Goal: Information Seeking & Learning: Learn about a topic

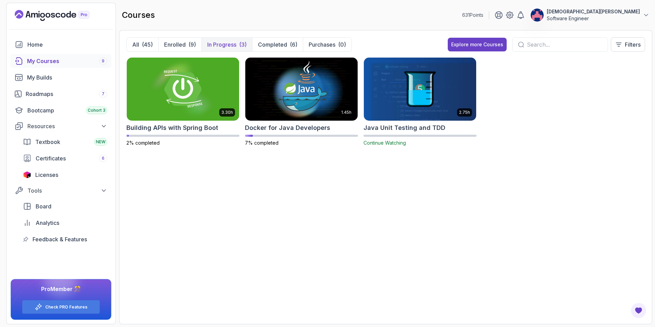
click at [182, 94] on img at bounding box center [183, 89] width 112 height 63
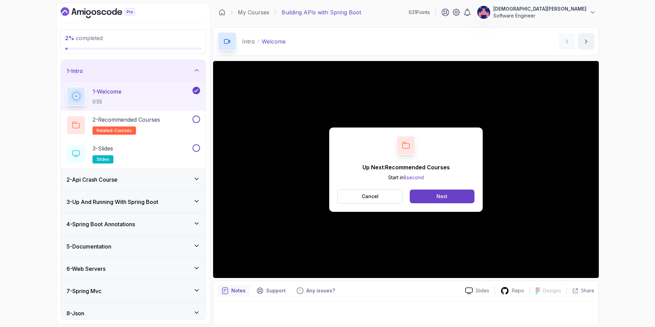
click at [445, 197] on div "Next" at bounding box center [441, 196] width 11 height 7
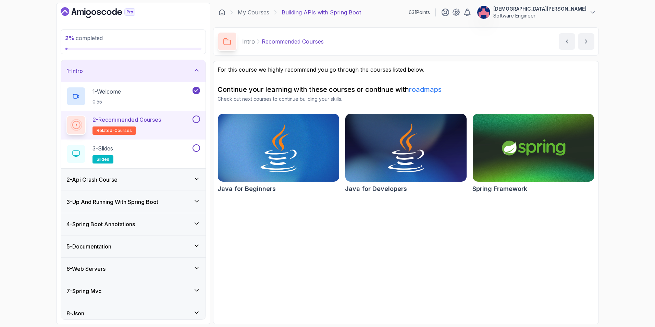
click at [196, 118] on button at bounding box center [197, 119] width 8 height 8
click at [183, 151] on div "3 - Slides slides" at bounding box center [128, 153] width 125 height 19
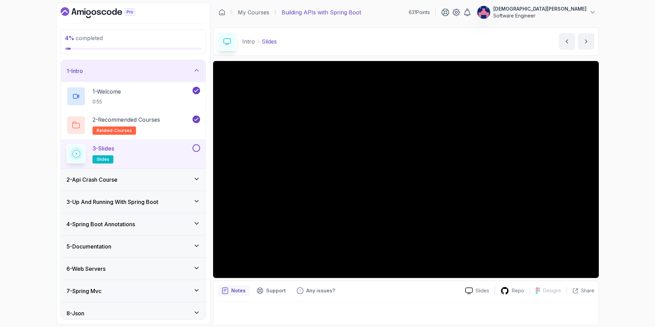
scroll to position [1, 0]
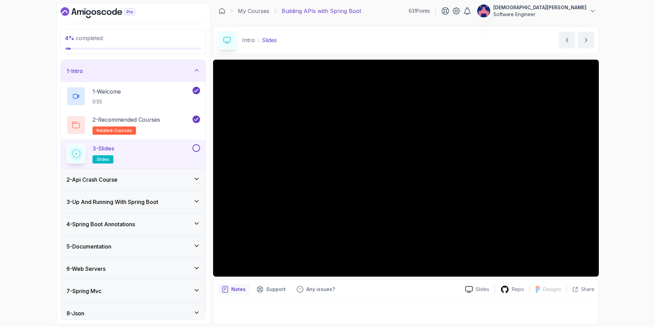
click at [479, 288] on p "Slides" at bounding box center [483, 289] width 14 height 7
